Goal: Navigation & Orientation: Find specific page/section

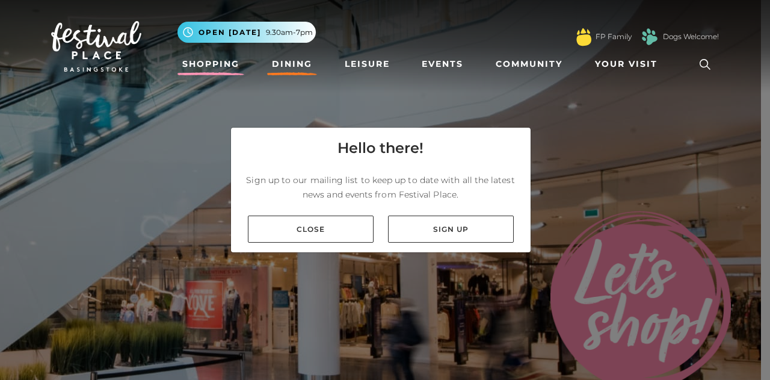
click at [283, 61] on link "Dining" at bounding box center [292, 64] width 50 height 22
click at [300, 58] on link "Dining" at bounding box center [292, 64] width 50 height 22
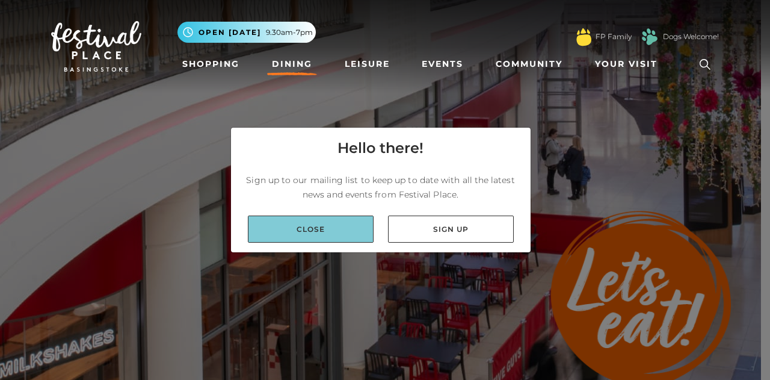
click at [306, 216] on link "Close" at bounding box center [311, 228] width 126 height 27
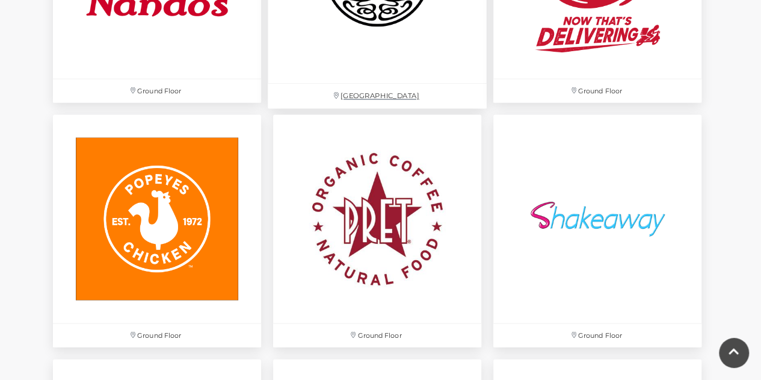
scroll to position [3368, 0]
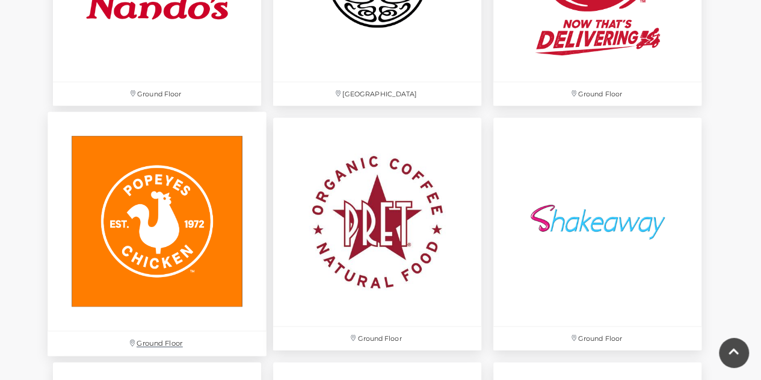
drag, startPoint x: 386, startPoint y: 198, endPoint x: 205, endPoint y: 228, distance: 183.5
click at [205, 225] on img at bounding box center [157, 220] width 219 height 219
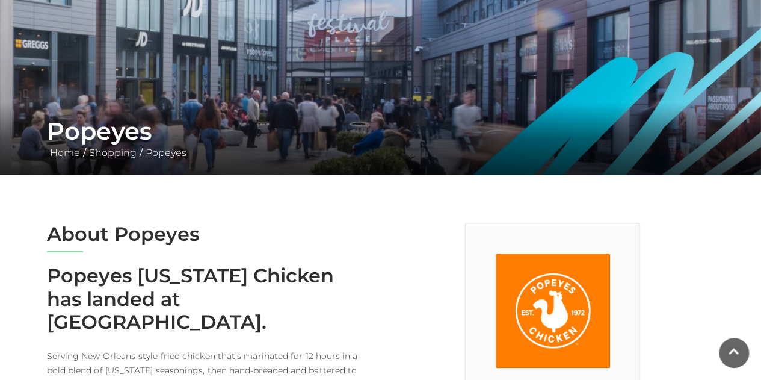
scroll to position [301, 0]
